Goal: Information Seeking & Learning: Learn about a topic

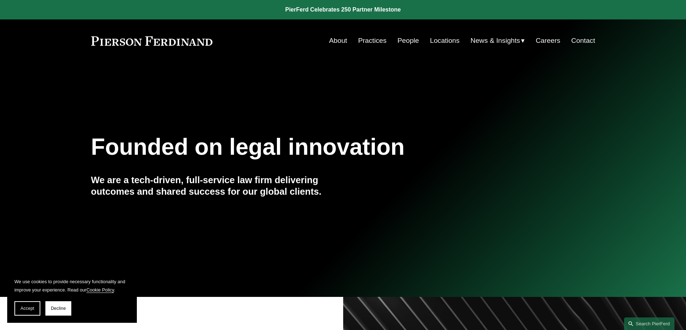
click at [402, 42] on link "People" at bounding box center [409, 41] width 22 height 14
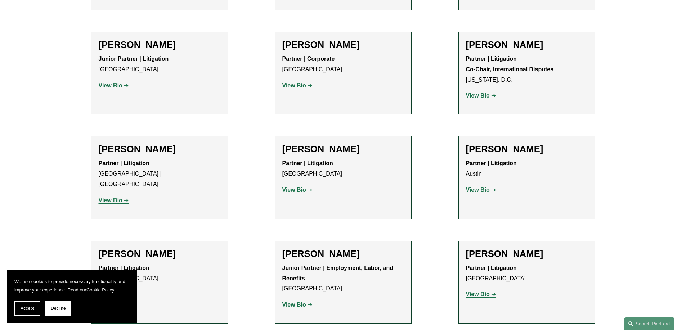
scroll to position [864, 0]
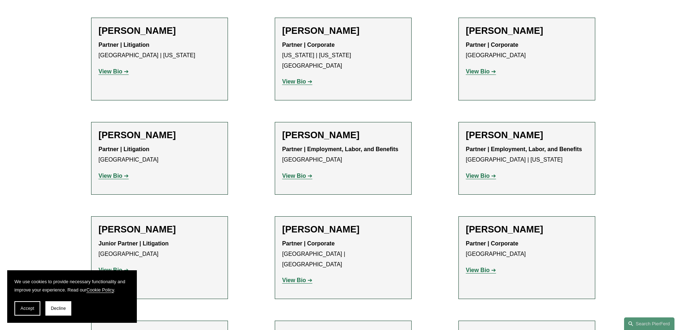
scroll to position [3650, 0]
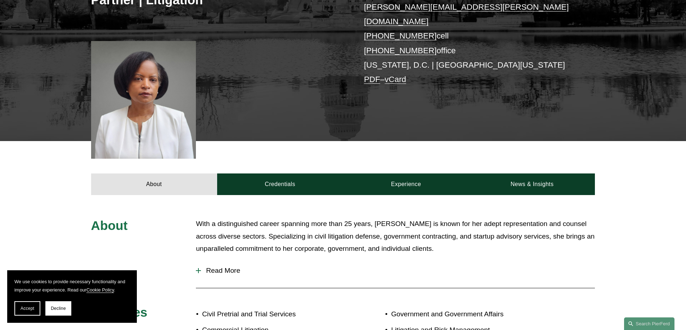
scroll to position [192, 0]
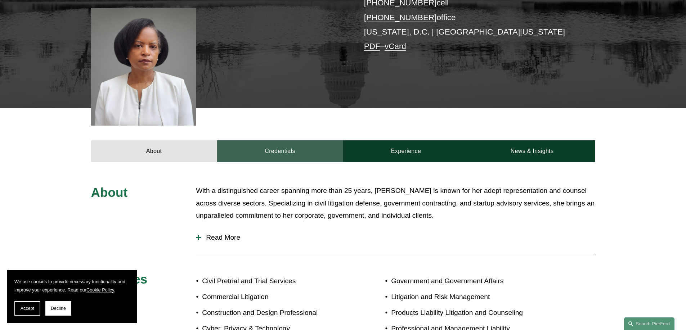
click at [286, 142] on link "Credentials" at bounding box center [280, 151] width 126 height 22
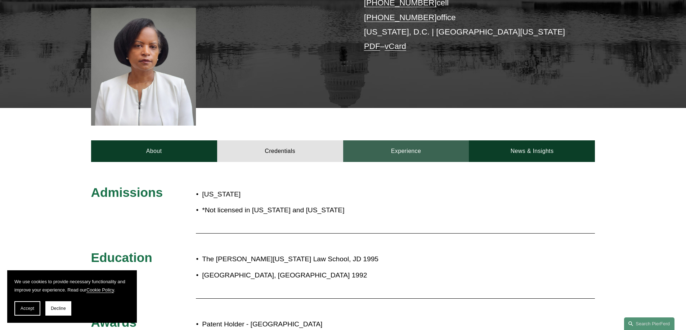
click at [397, 142] on link "Experience" at bounding box center [406, 151] width 126 height 22
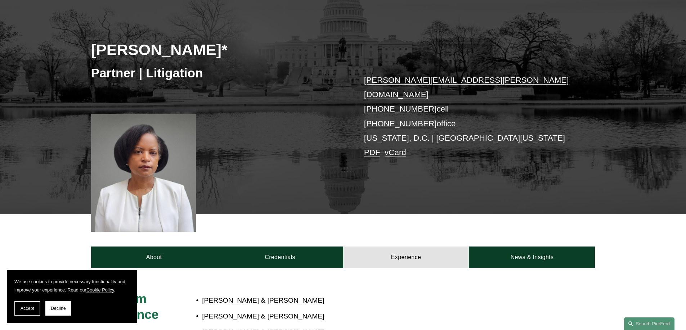
scroll to position [0, 0]
